Goal: Check status: Check status

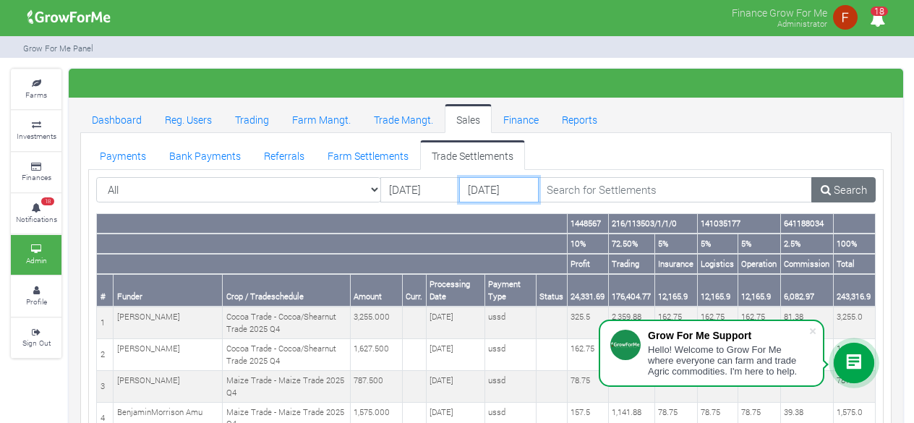
click at [487, 193] on input "22/08/2025" at bounding box center [499, 190] width 80 height 26
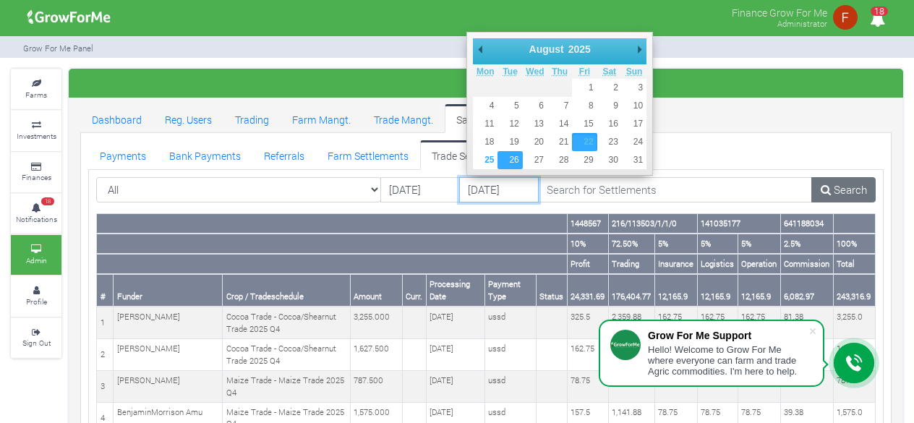
type input "[DATE]"
drag, startPoint x: 516, startPoint y: 157, endPoint x: 580, endPoint y: 187, distance: 70.5
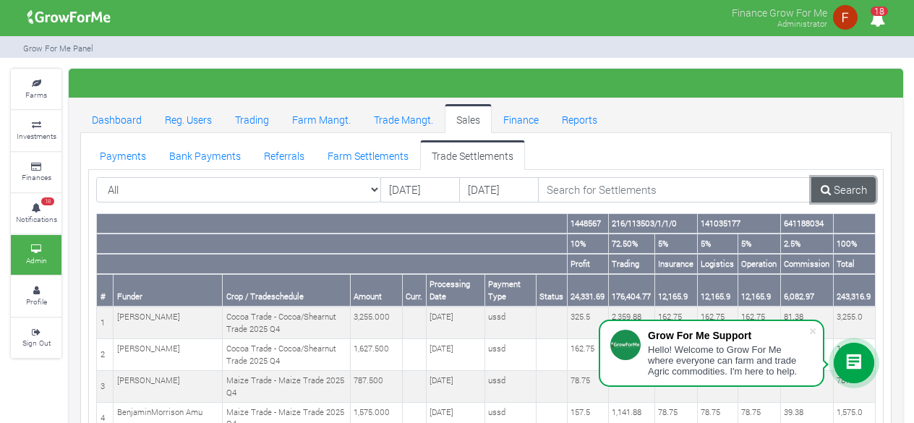
click at [839, 190] on link "Search" at bounding box center [843, 190] width 64 height 26
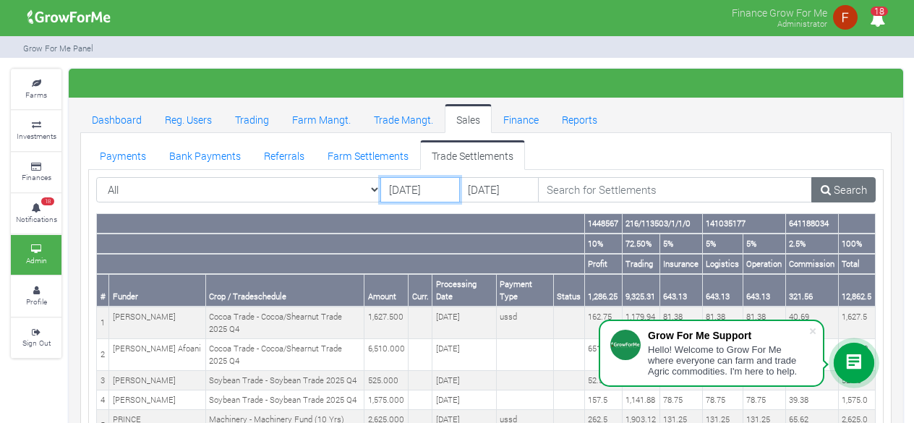
click at [432, 193] on input "[DATE]" at bounding box center [420, 190] width 80 height 26
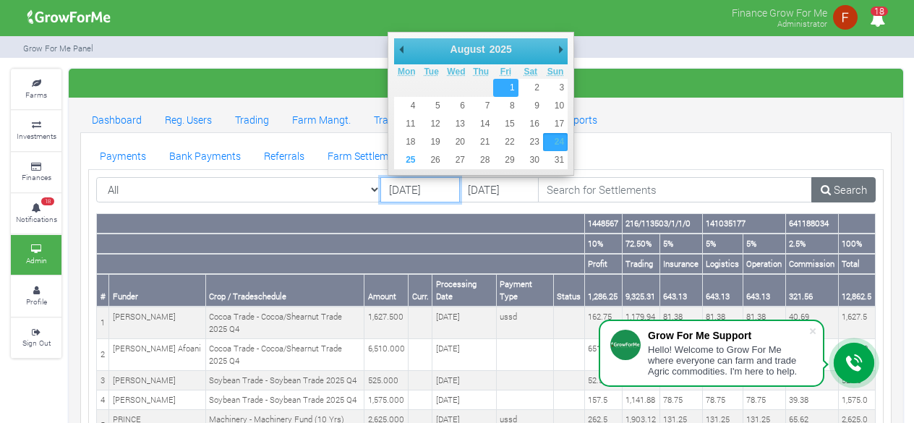
type input "[DATE]"
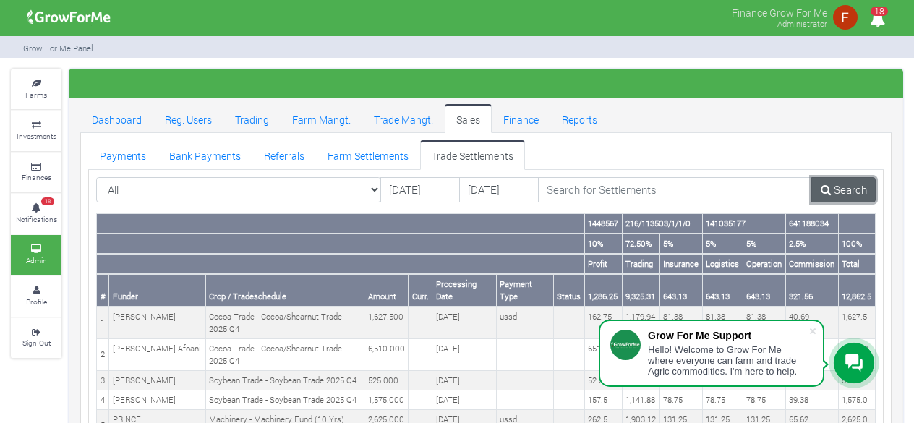
click at [858, 192] on link "Search" at bounding box center [843, 190] width 64 height 26
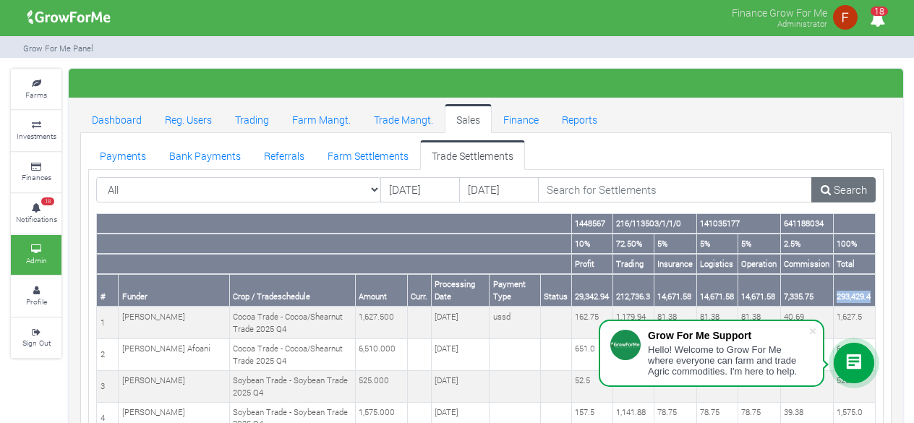
click at [873, 298] on th "293,429.4" at bounding box center [854, 290] width 42 height 33
click at [352, 155] on link "Farm Settlements" at bounding box center [368, 154] width 104 height 29
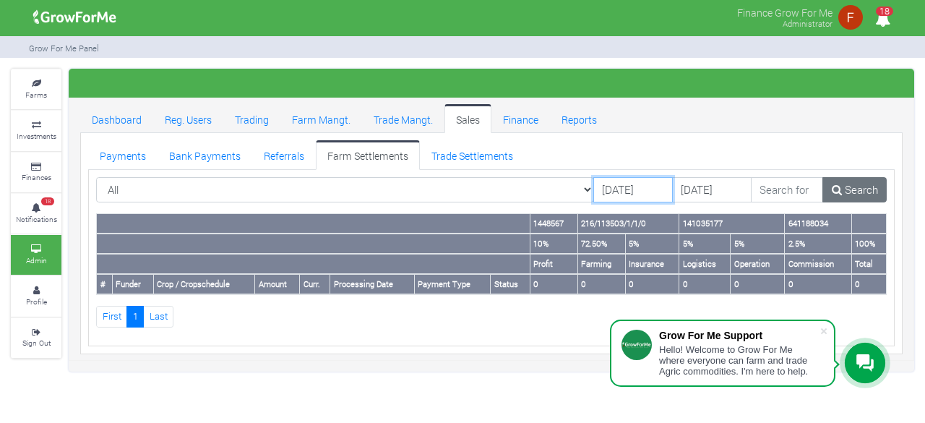
click at [595, 192] on input "[DATE]" at bounding box center [633, 190] width 80 height 26
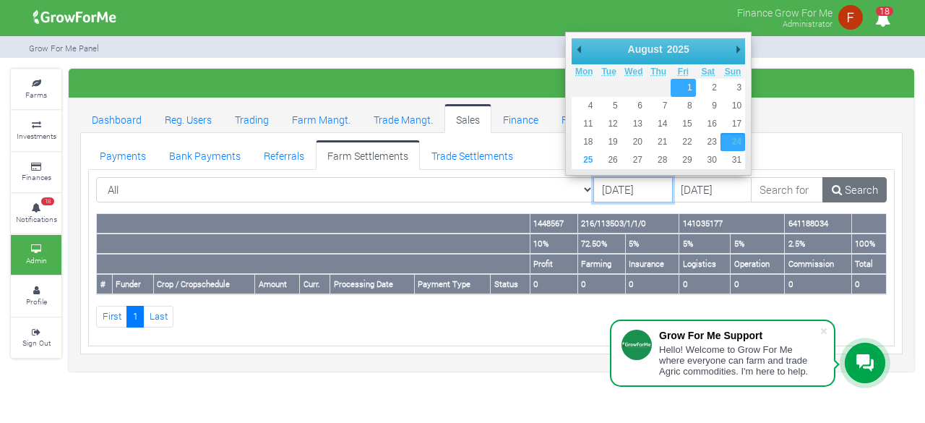
type input "[DATE]"
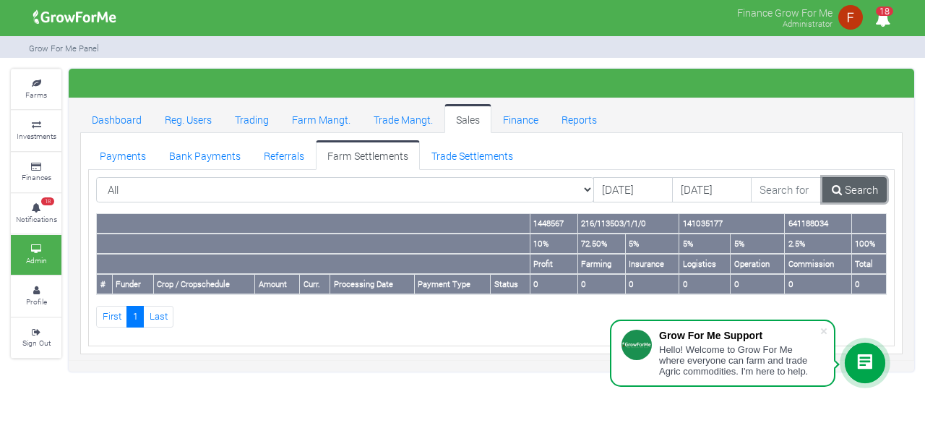
click at [860, 192] on link "Search" at bounding box center [855, 190] width 64 height 26
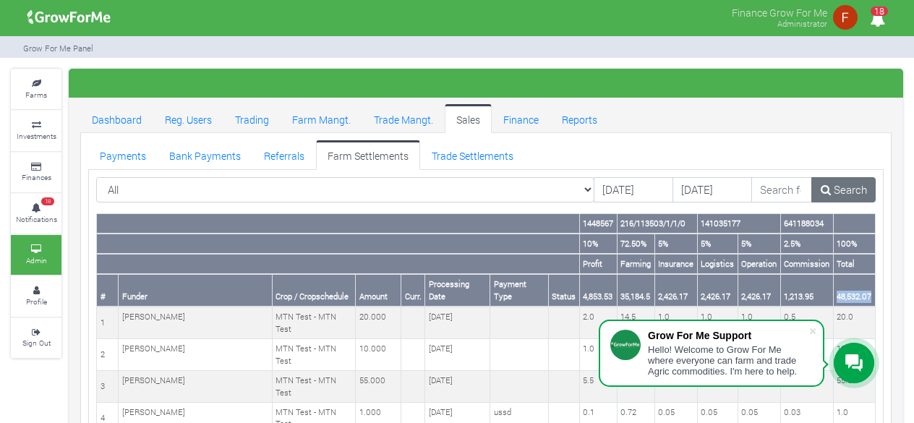
click at [873, 299] on th "48,532.07" at bounding box center [854, 290] width 42 height 33
copy th "48,532.07"
